Goal: Check status: Check status

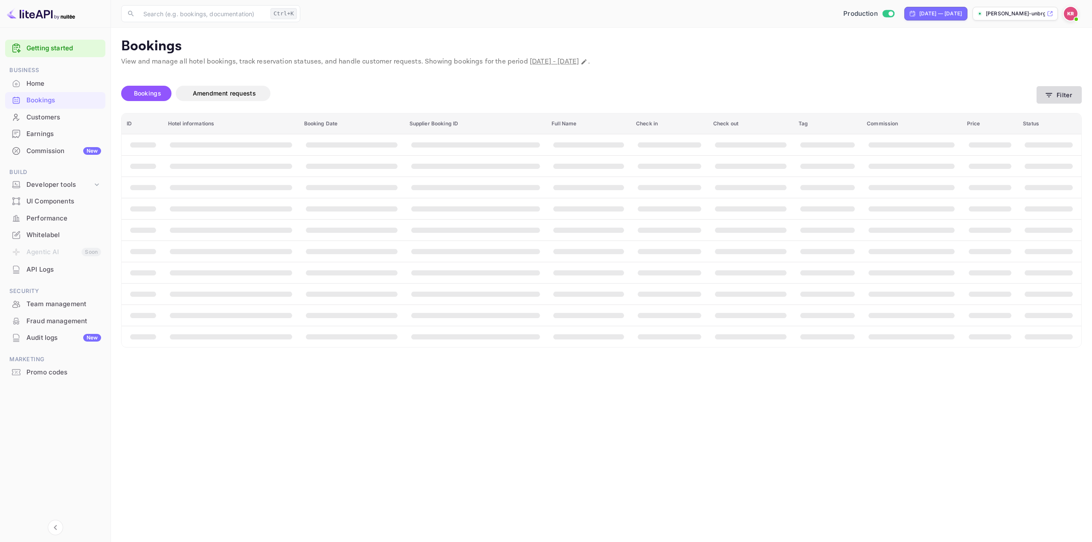
click at [1057, 97] on button "Filter" at bounding box center [1058, 94] width 45 height 17
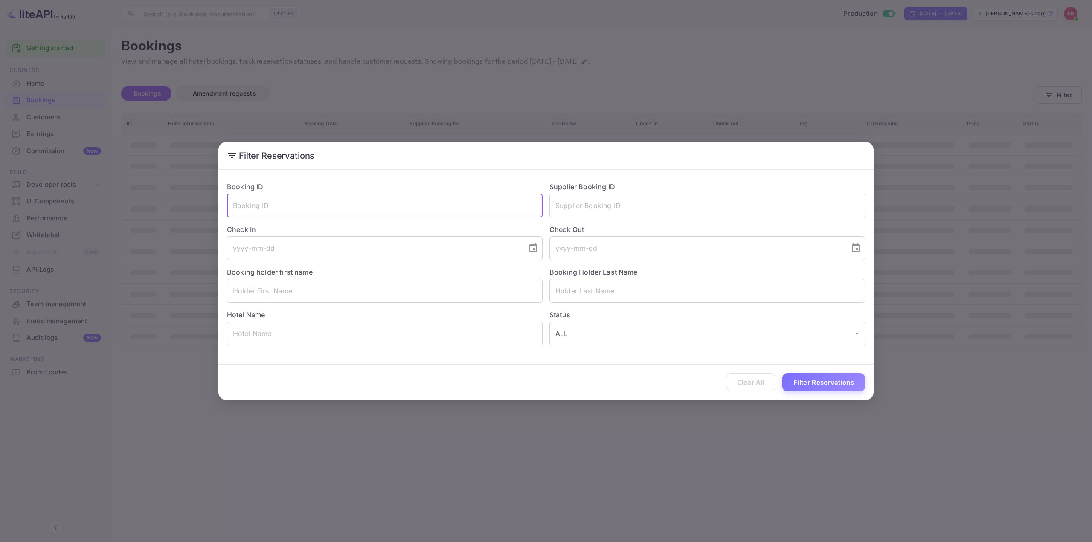
click at [483, 197] on input "text" at bounding box center [385, 206] width 316 height 24
paste input "xw5-uaQad"
type input "xw5-uaQad"
click at [817, 376] on button "Filter Reservations" at bounding box center [823, 382] width 83 height 18
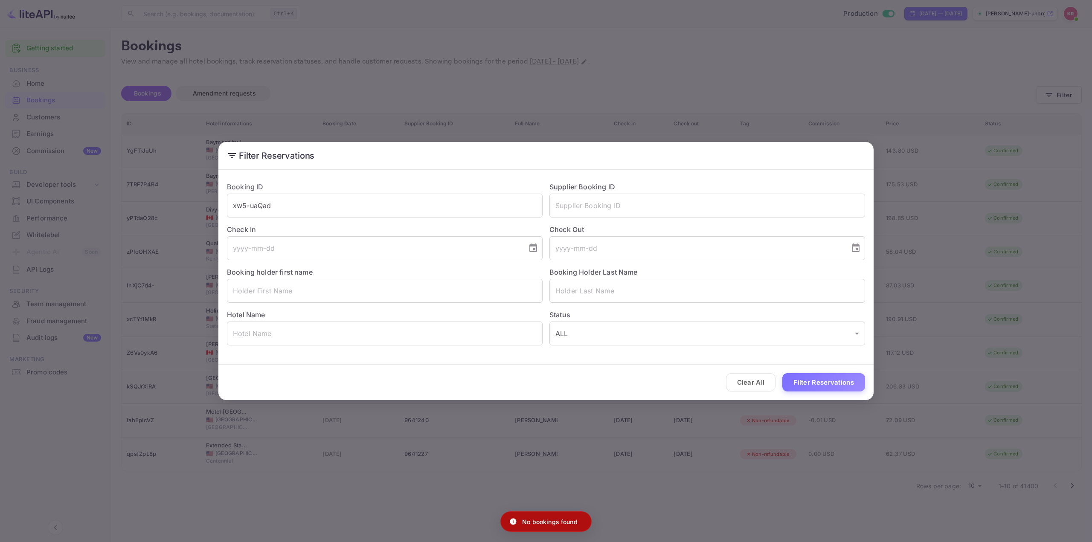
click at [401, 71] on div "Filter Reservations Booking ID xw5-uaQad ​ Supplier Booking ID ​ Check In ​ Che…" at bounding box center [546, 271] width 1092 height 542
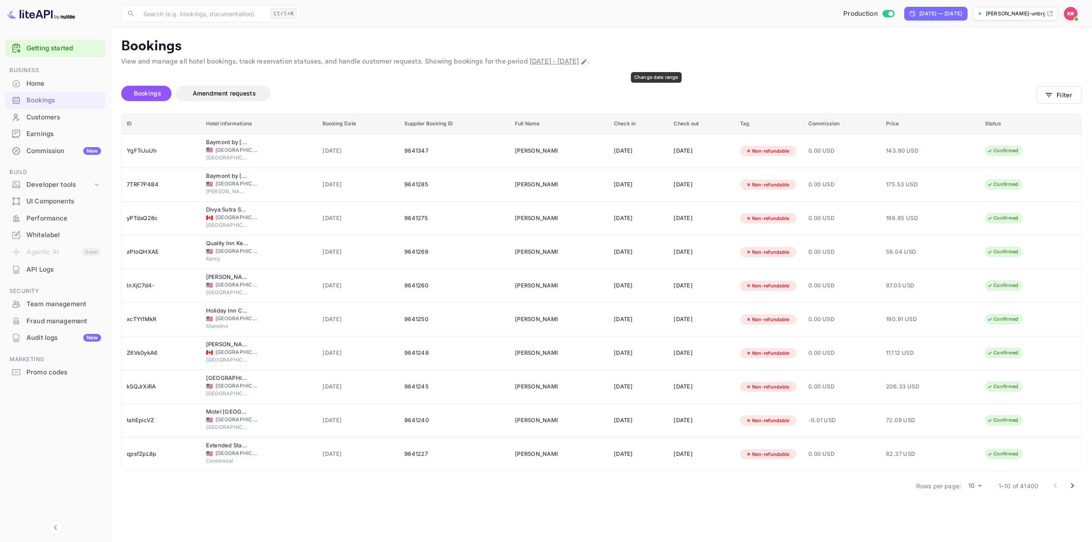
click at [587, 61] on icon "Change date range" at bounding box center [584, 61] width 7 height 7
select select "7"
select select "2025"
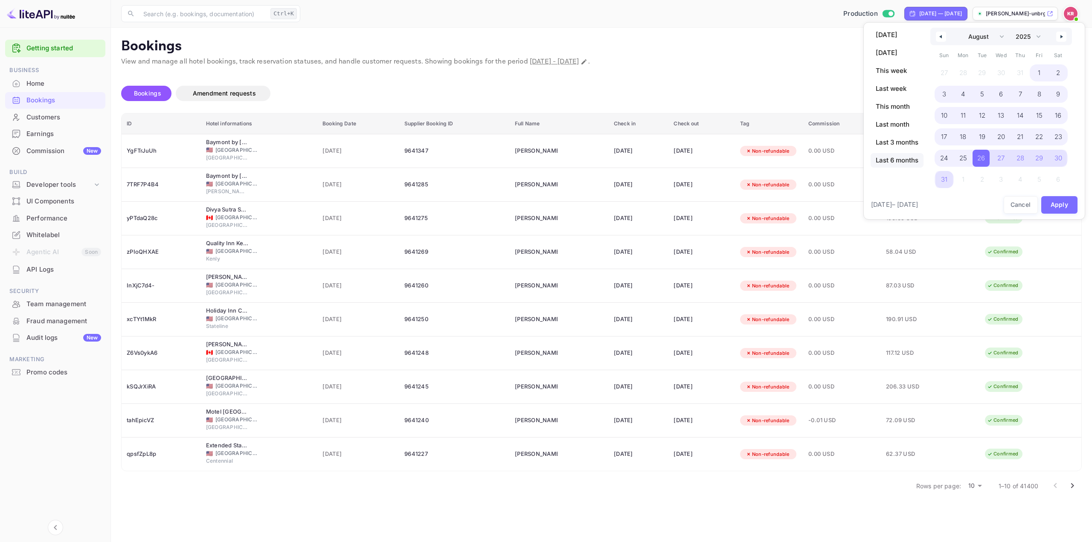
click at [905, 159] on span "Last 6 months" at bounding box center [897, 160] width 53 height 15
select select "2"
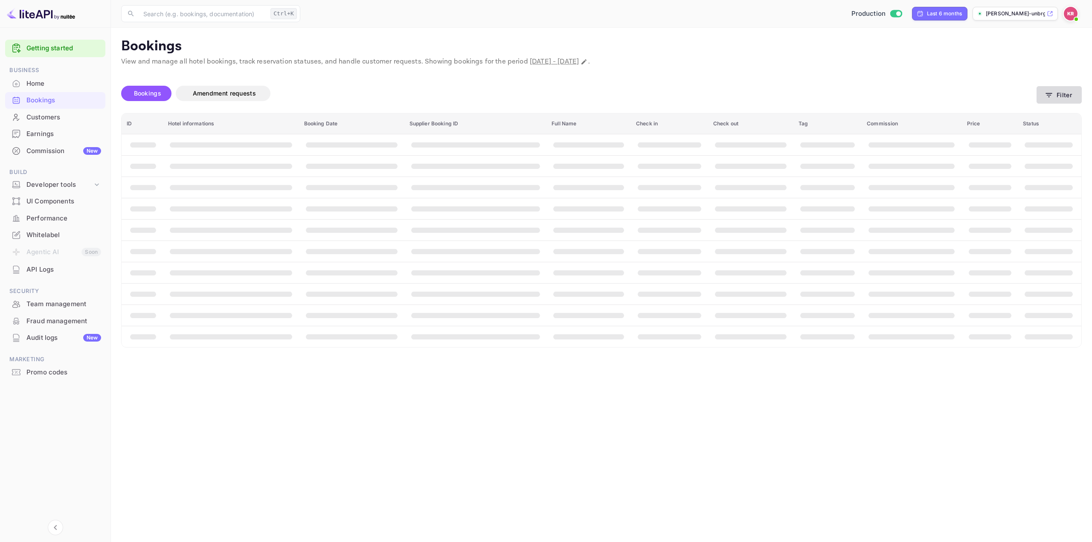
click at [1054, 99] on button "Filter" at bounding box center [1058, 94] width 45 height 17
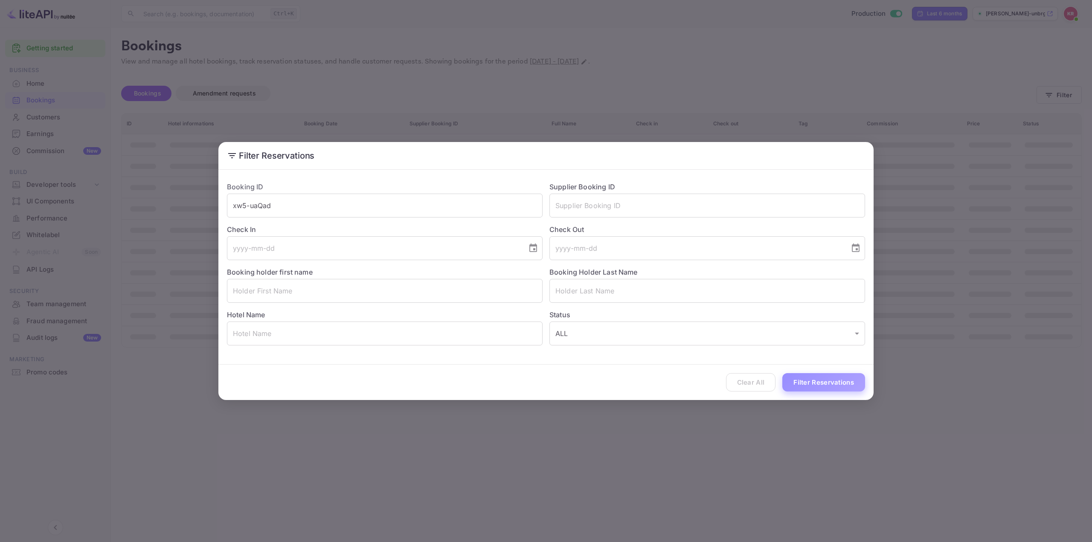
click at [820, 383] on button "Filter Reservations" at bounding box center [823, 382] width 83 height 18
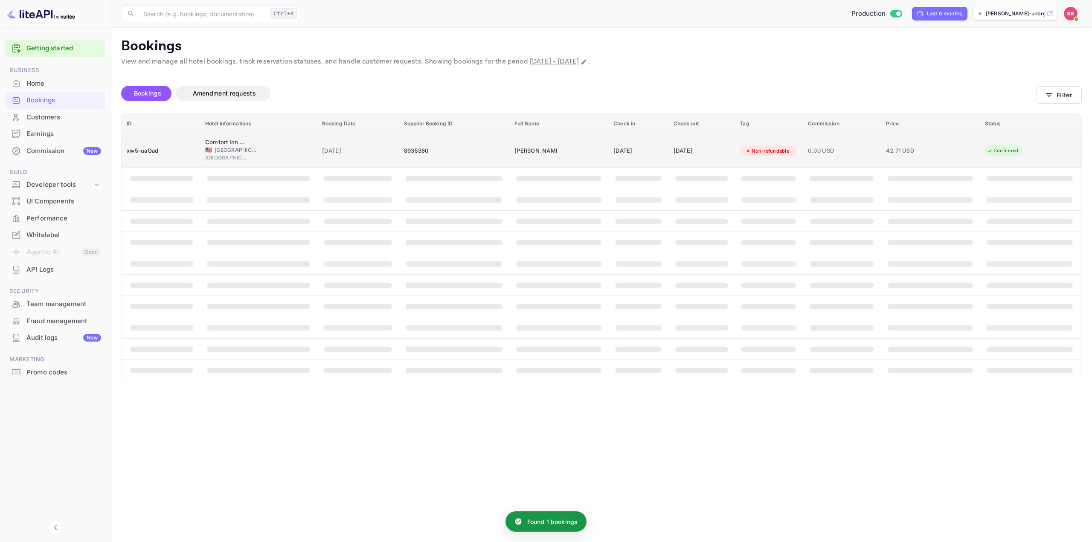
click at [613, 154] on div "[DATE]" at bounding box center [638, 151] width 50 height 14
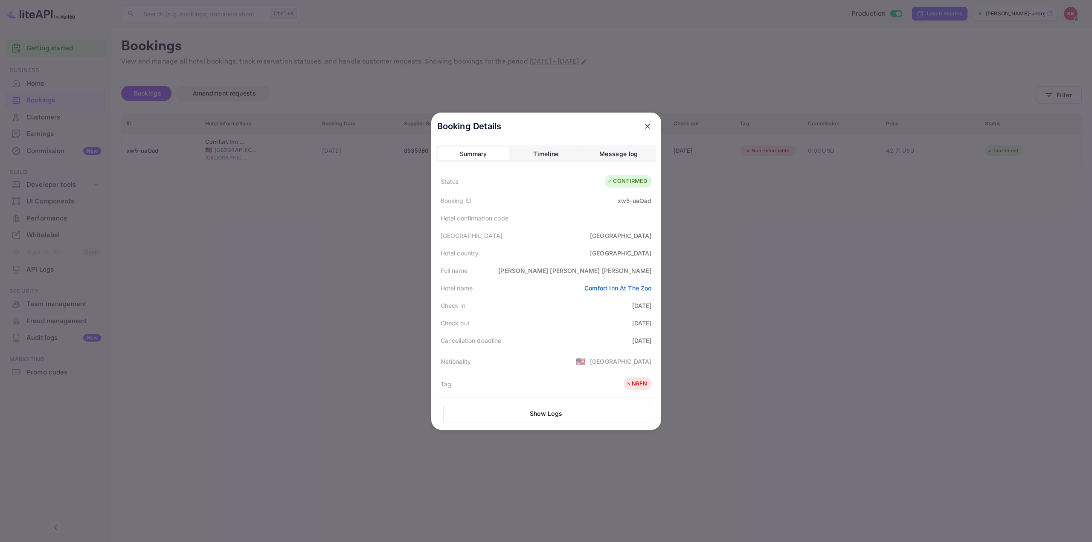
click at [596, 288] on link "Comfort Inn At The Zoo" at bounding box center [617, 287] width 67 height 7
drag, startPoint x: 565, startPoint y: 290, endPoint x: 653, endPoint y: 290, distance: 88.3
click at [653, 290] on div "Booking Details Summary Timeline Message log Status CONFIRMED Booking ID xw5-ua…" at bounding box center [546, 271] width 230 height 317
copy link "Comfort Inn At The Zoo"
click at [537, 323] on div "Check out [DATE]" at bounding box center [546, 322] width 220 height 17
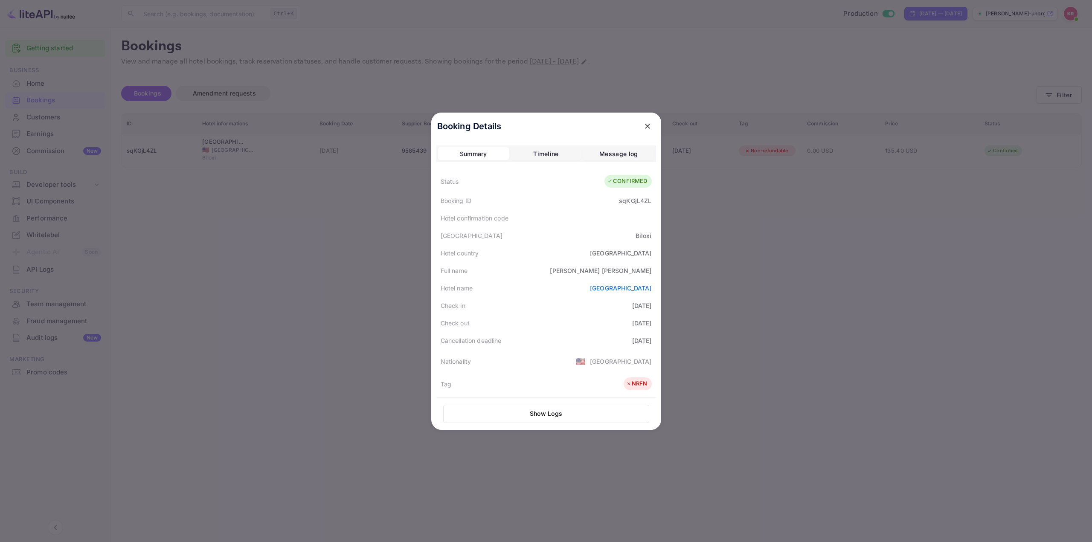
click at [736, 264] on div at bounding box center [546, 271] width 1092 height 542
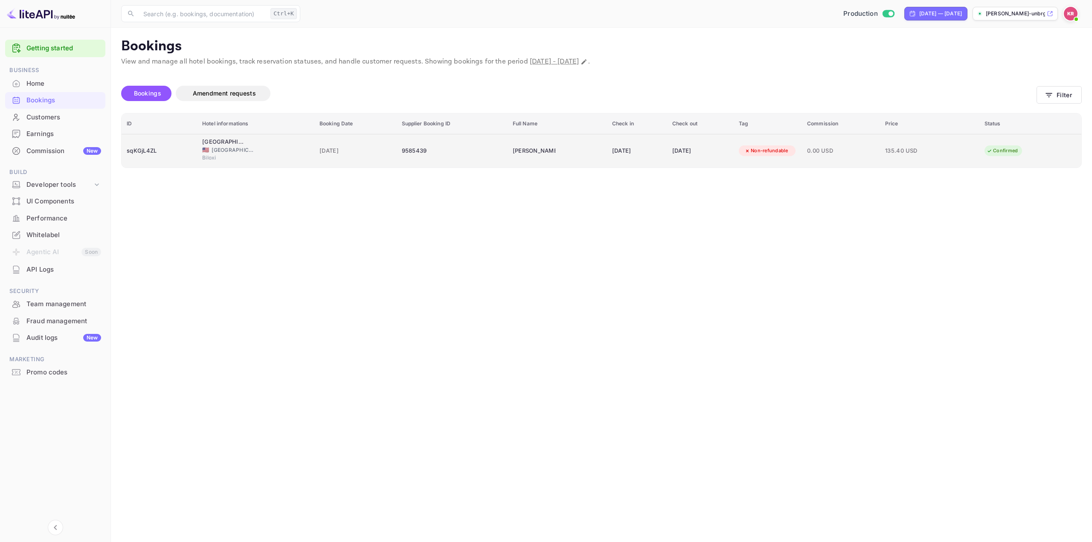
click at [781, 142] on td "Non-refundable" at bounding box center [768, 151] width 68 height 34
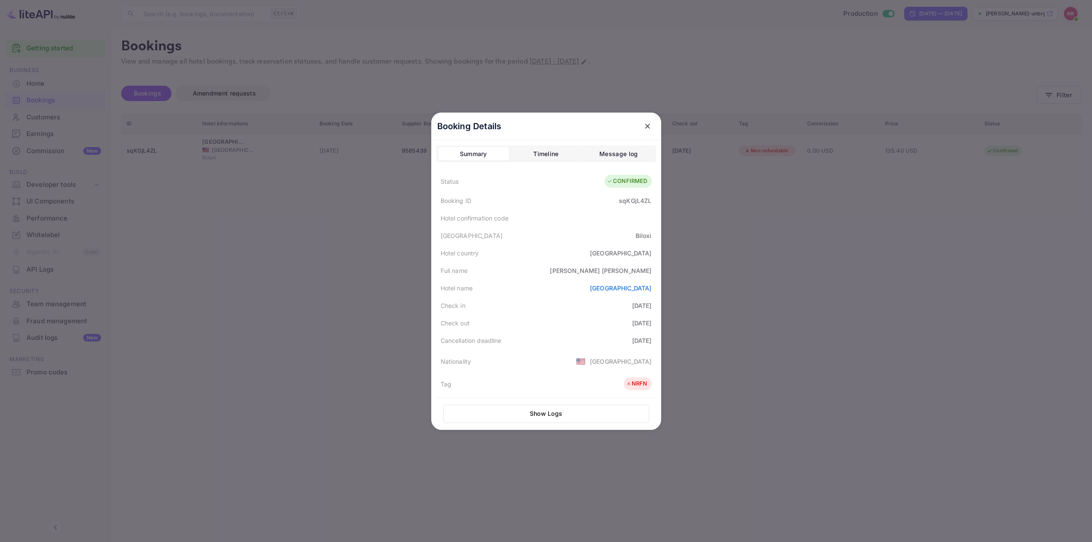
click at [994, 96] on div at bounding box center [546, 271] width 1092 height 542
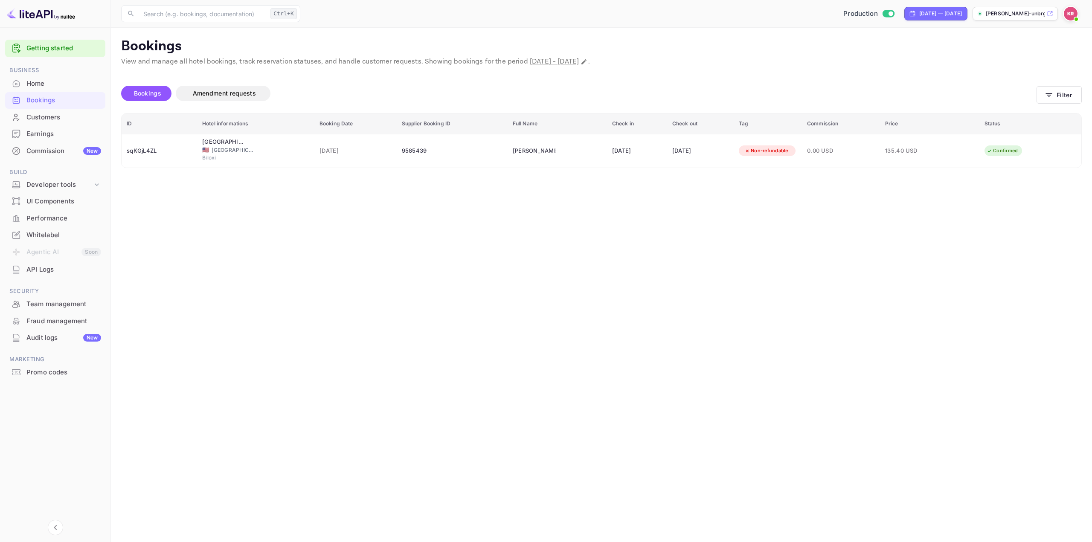
click at [1040, 96] on button "Filter" at bounding box center [1058, 94] width 45 height 17
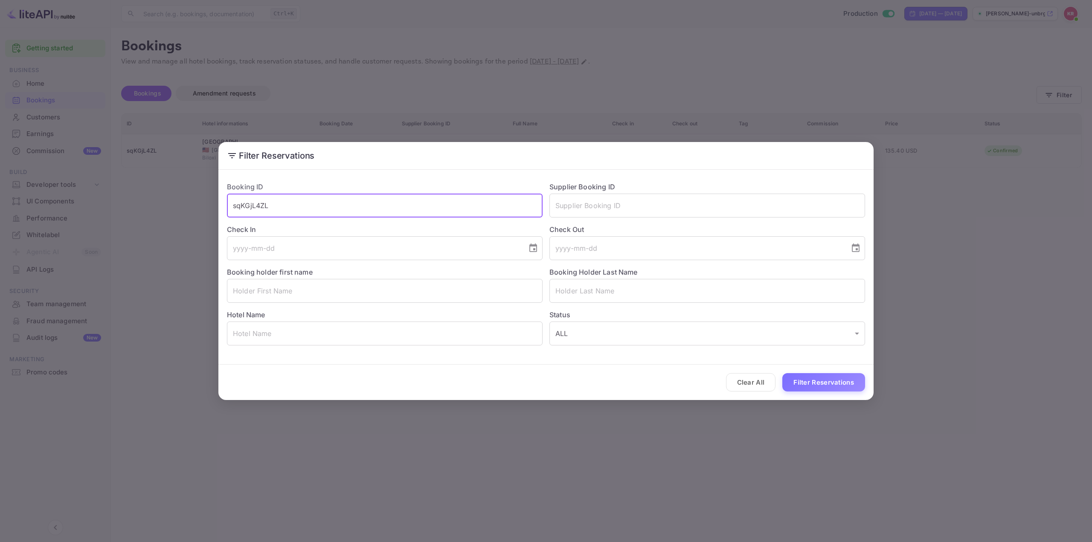
drag, startPoint x: 282, startPoint y: 201, endPoint x: 205, endPoint y: 197, distance: 76.9
click at [205, 197] on div "Filter Reservations Booking ID sqKGjL4ZL ​ Supplier Booking ID ​ Check In ​ Che…" at bounding box center [546, 271] width 1092 height 542
paste input "l51nBIyZB"
type input "l51nBIyZB"
click at [816, 384] on button "Filter Reservations" at bounding box center [823, 382] width 83 height 18
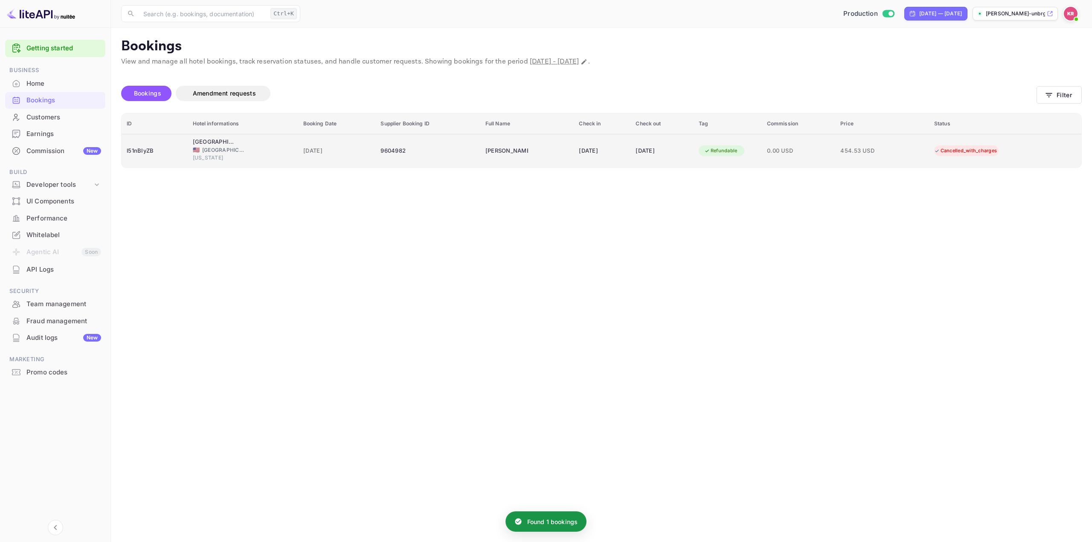
click at [659, 153] on div "03 Oct 2025" at bounding box center [662, 151] width 52 height 14
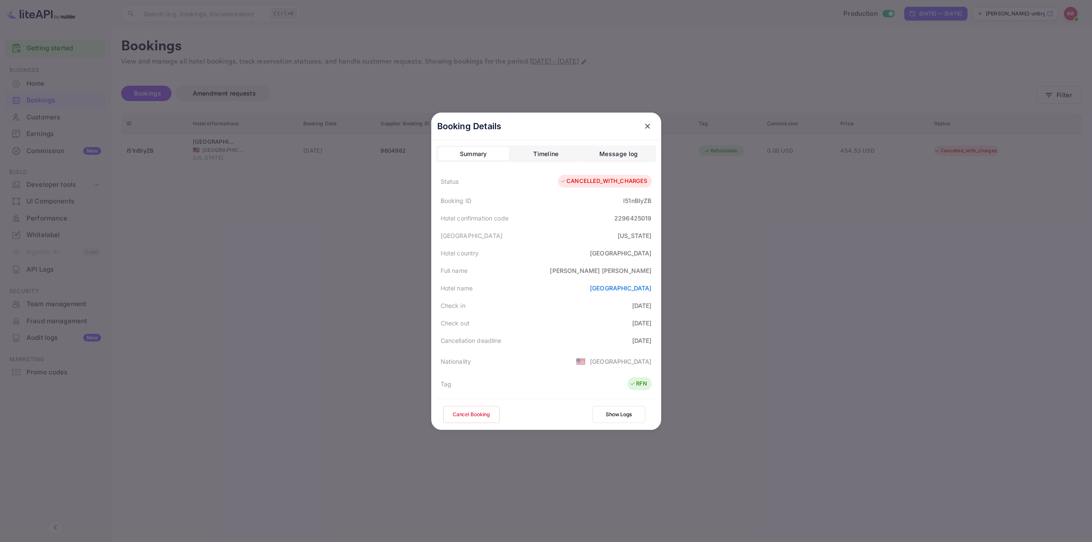
click at [712, 339] on div at bounding box center [546, 271] width 1092 height 542
